Goal: Find specific page/section: Find specific page/section

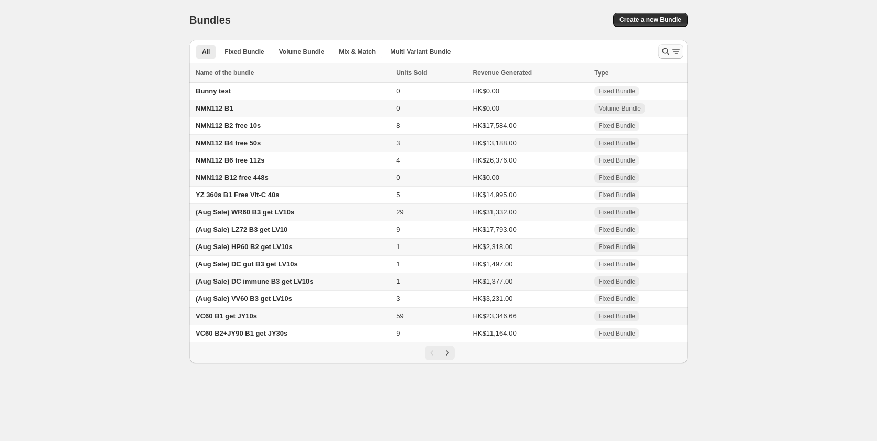
click at [667, 50] on icon "Search and filter results" at bounding box center [666, 51] width 10 height 10
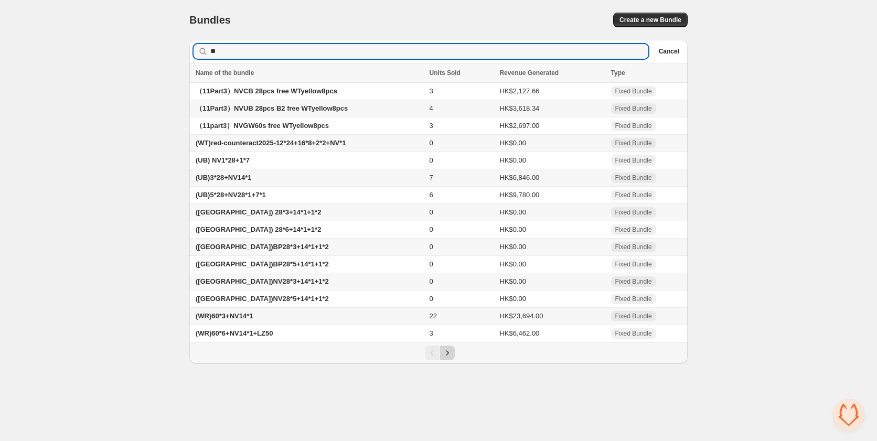
type input "**"
click at [454, 351] on button "Next" at bounding box center [447, 353] width 15 height 15
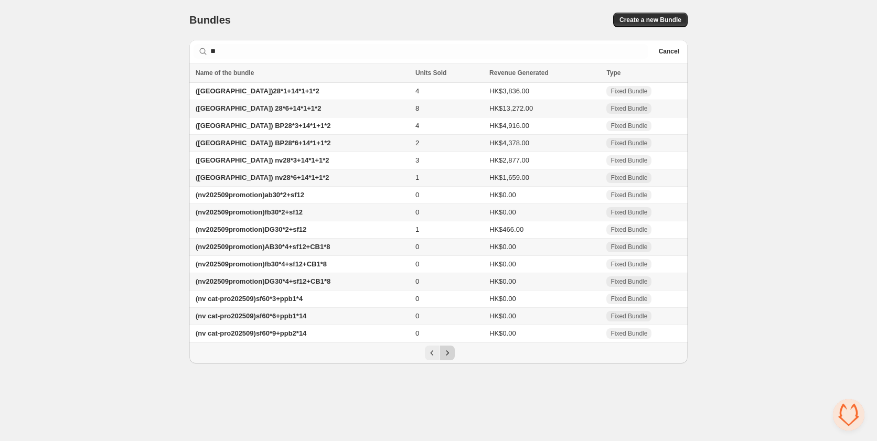
click at [454, 350] on button "Next" at bounding box center [447, 353] width 15 height 15
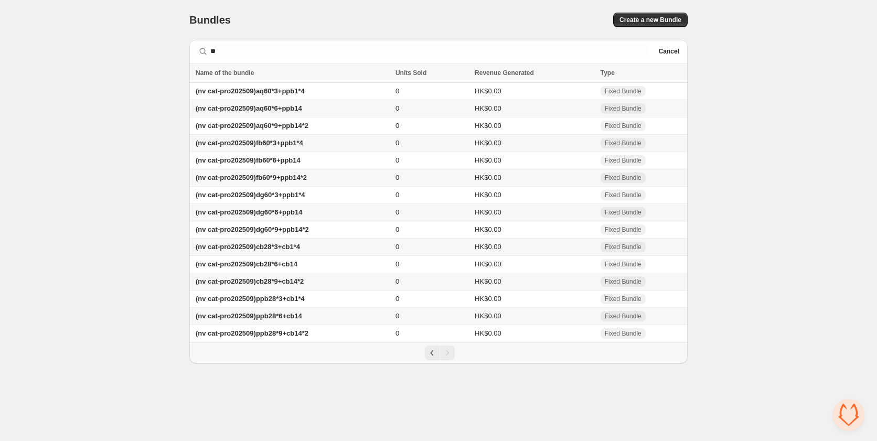
click at [336, 311] on td "(nv cat-pro202509)ppb28*6+cb14" at bounding box center [290, 316] width 203 height 17
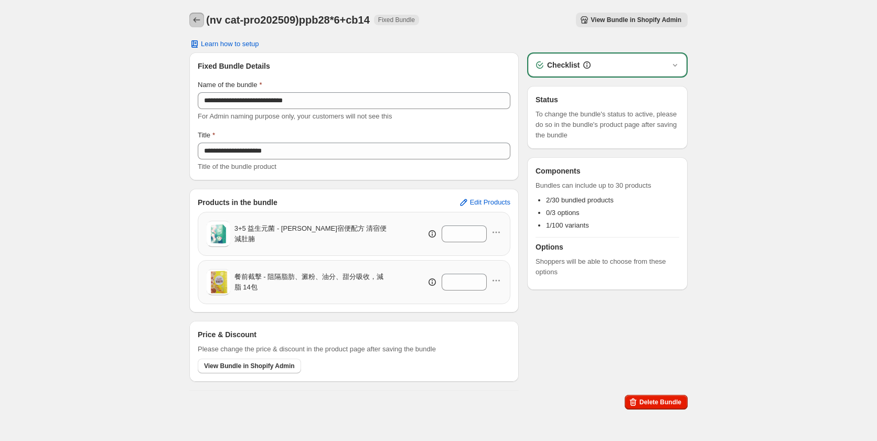
click at [203, 17] on button "Back" at bounding box center [196, 20] width 15 height 15
